Goal: Information Seeking & Learning: Learn about a topic

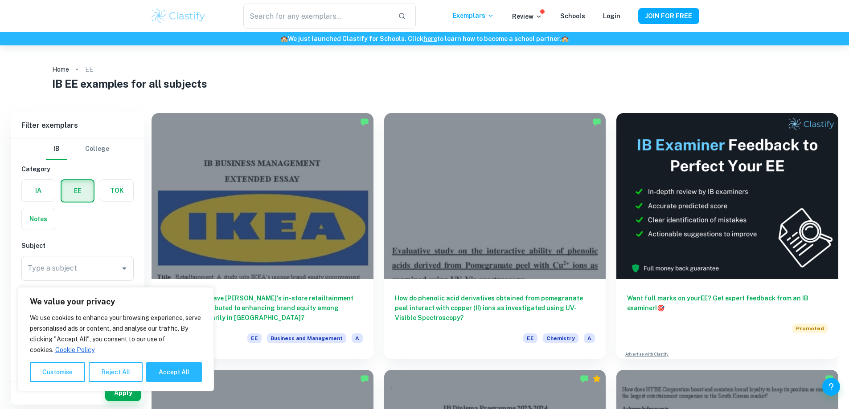
click at [554, 84] on h1 "IB EE examples for all subjects" at bounding box center [424, 84] width 744 height 16
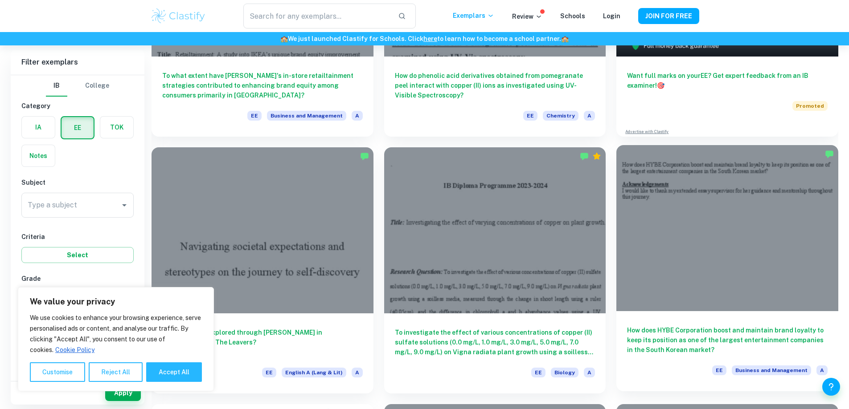
scroll to position [267, 0]
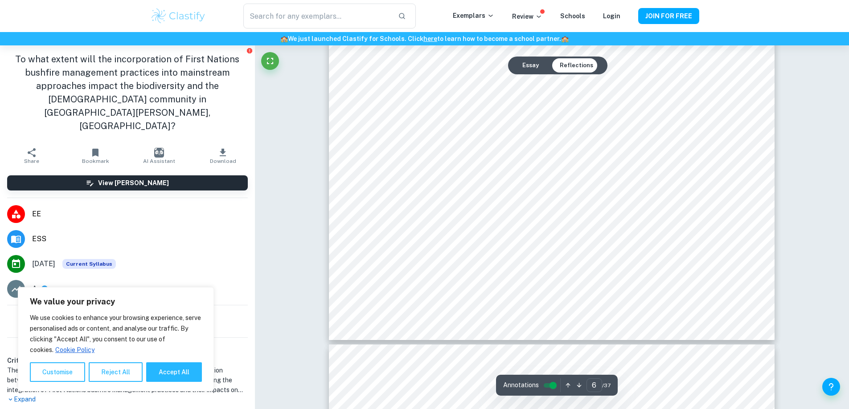
scroll to position [3742, 0]
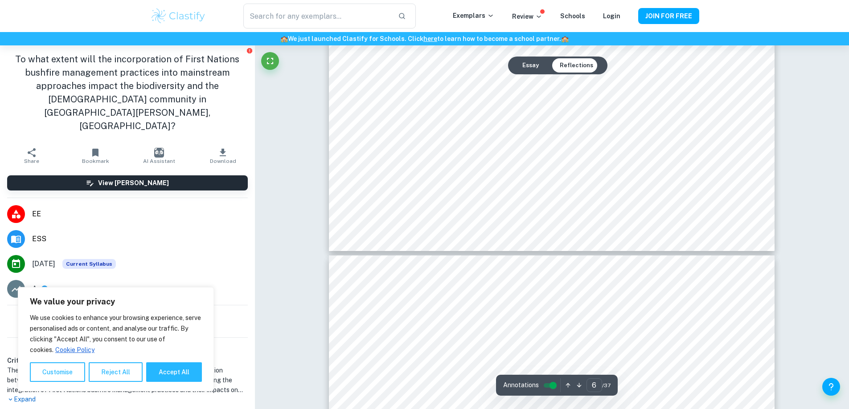
type input "7"
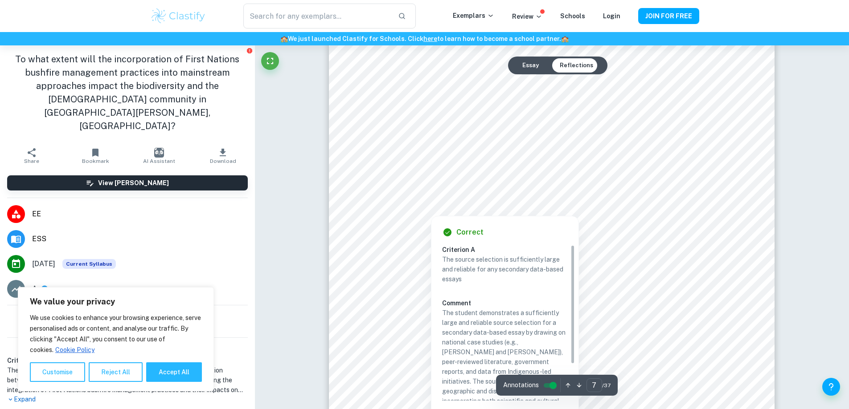
click at [622, 173] on div at bounding box center [660, 177] width 78 height 18
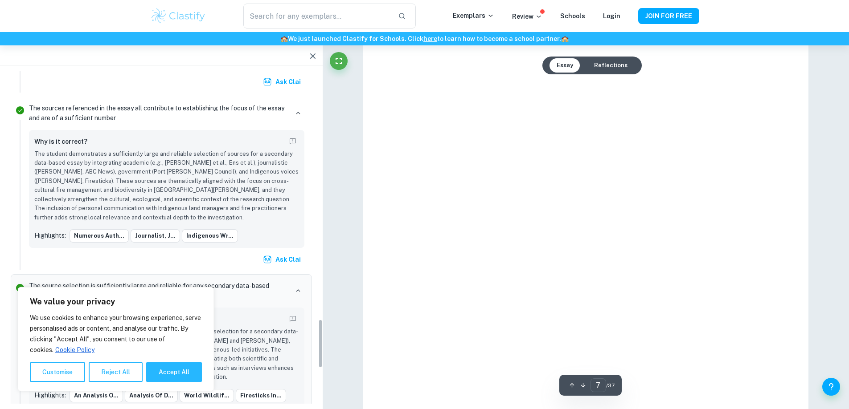
scroll to position [1690, 0]
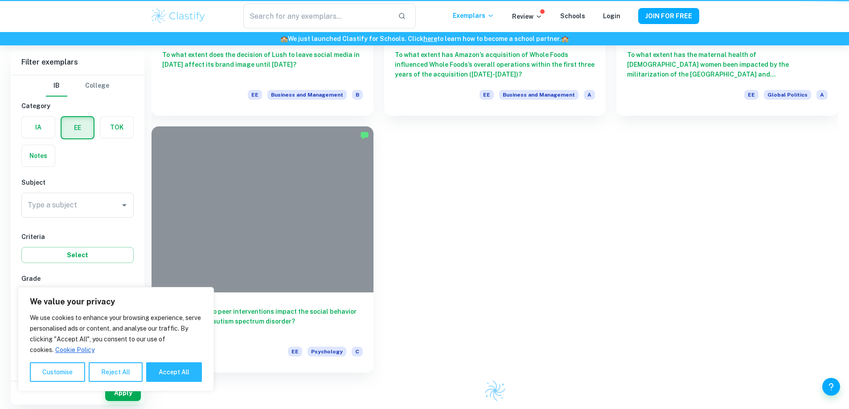
scroll to position [267, 0]
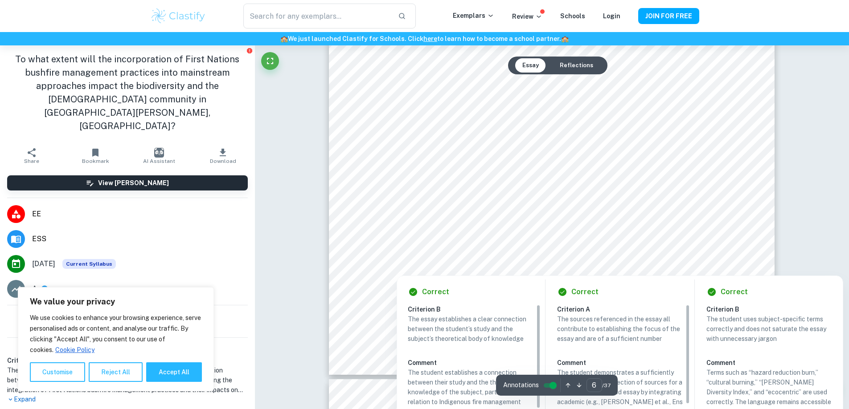
scroll to position [3252, 0]
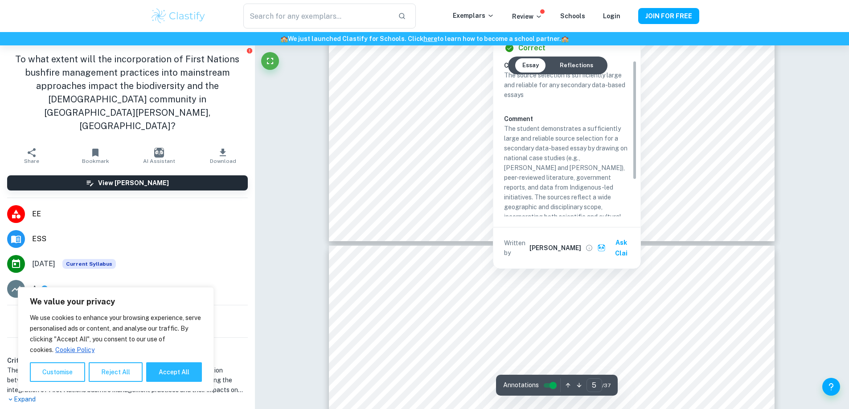
type input "6"
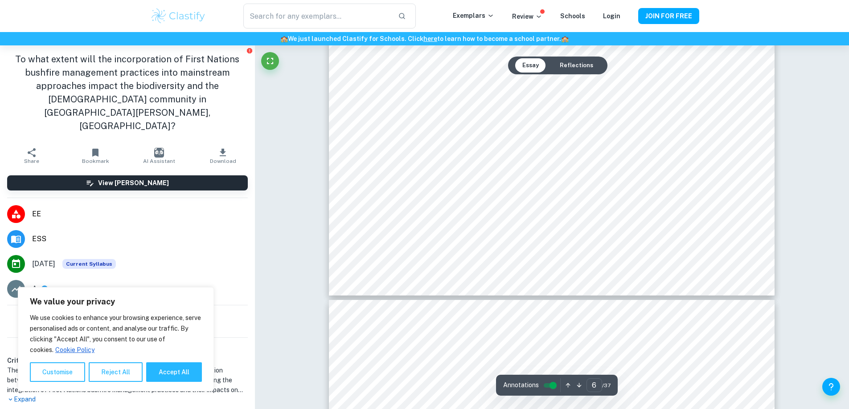
scroll to position [3742, 0]
